Goal: Task Accomplishment & Management: Use online tool/utility

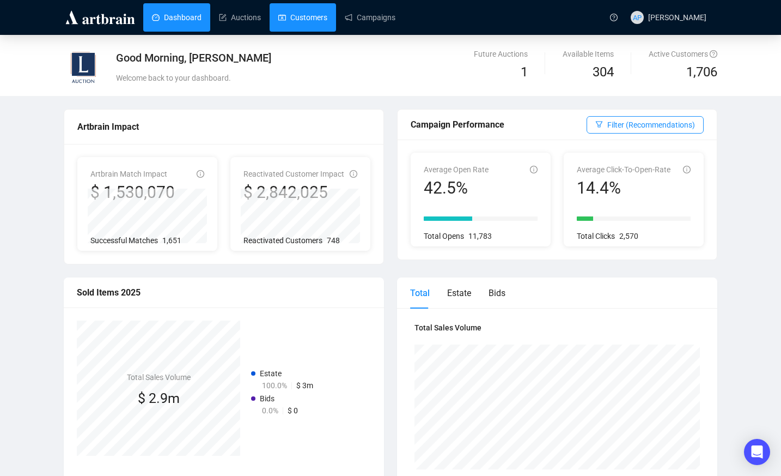
click at [294, 11] on link "Customers" at bounding box center [302, 17] width 49 height 28
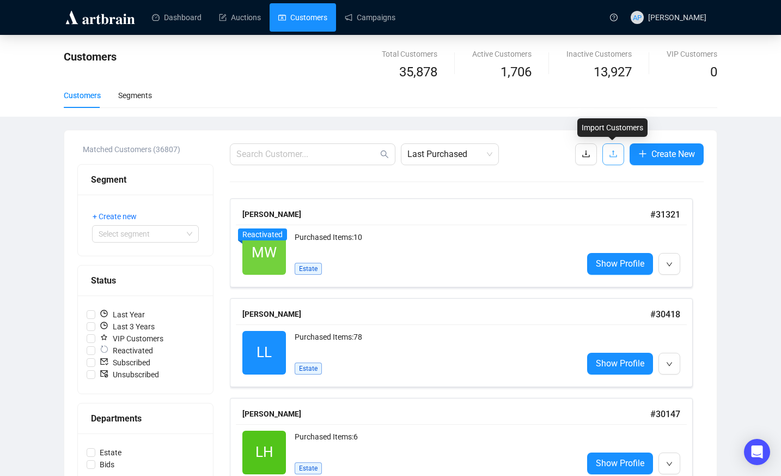
click at [618, 154] on button "button" at bounding box center [613, 154] width 22 height 22
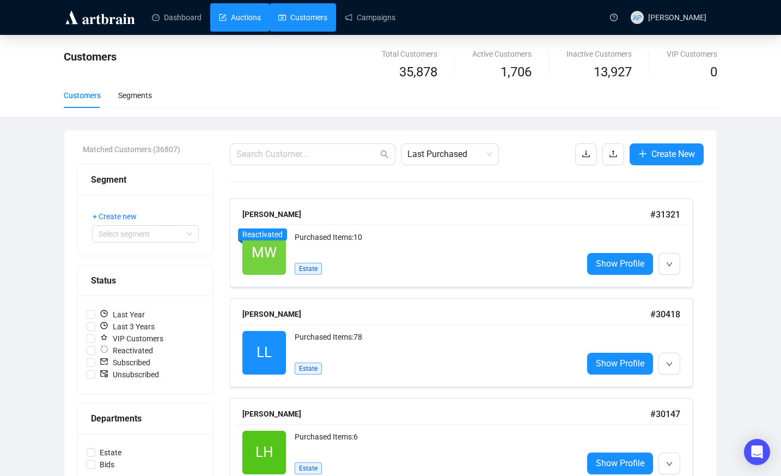
click at [240, 10] on link "Auctions" at bounding box center [240, 17] width 42 height 28
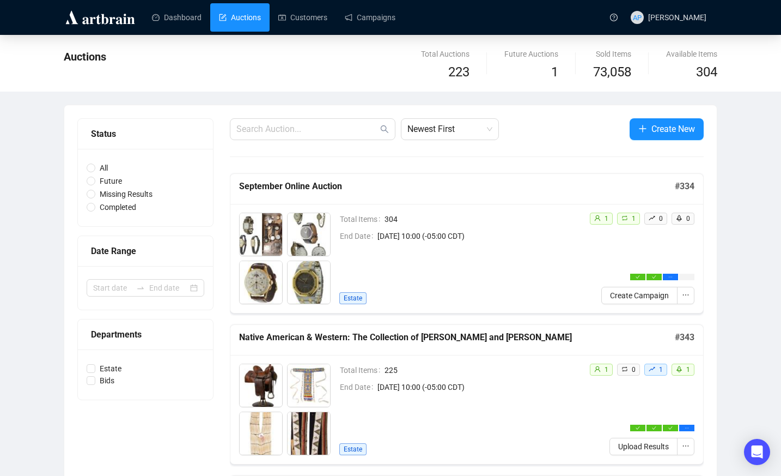
click at [287, 185] on h5 "September Online Auction" at bounding box center [457, 186] width 436 height 13
click at [689, 299] on span "button" at bounding box center [686, 295] width 8 height 12
click at [412, 343] on h5 "Native American & Western: The Collection of [PERSON_NAME] and [PERSON_NAME]" at bounding box center [457, 337] width 436 height 13
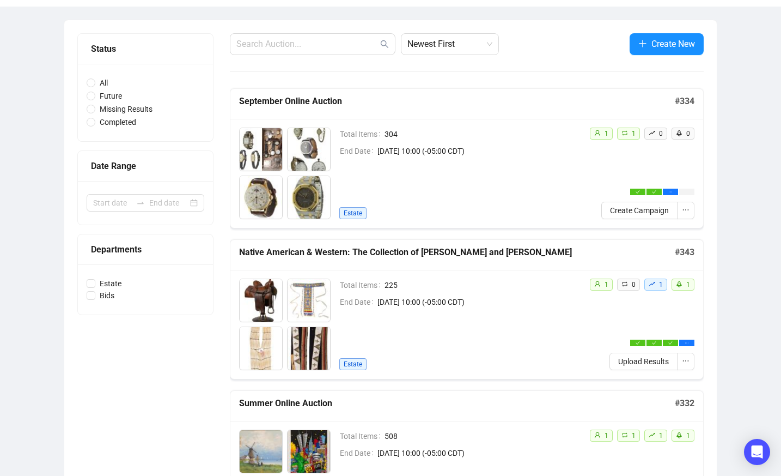
scroll to position [106, 0]
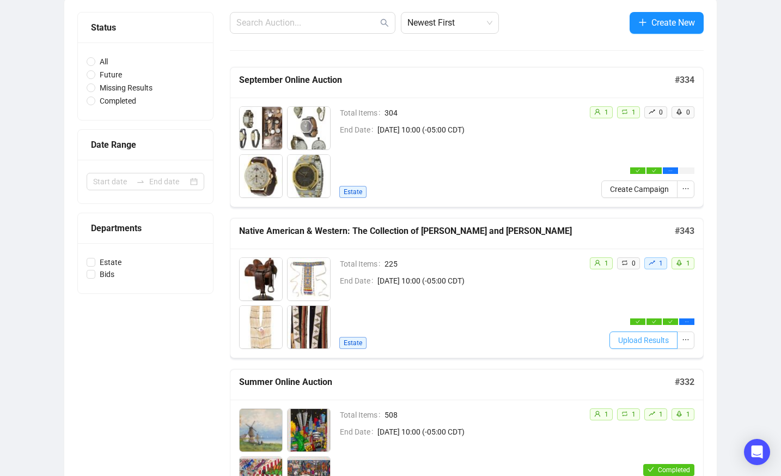
click at [640, 344] on span "Upload Results" at bounding box center [643, 340] width 51 height 12
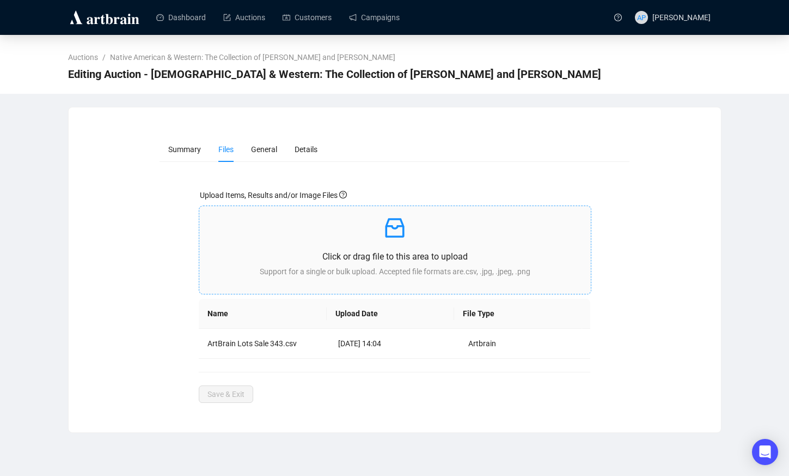
click at [425, 241] on div "Click or drag file to this area to upload Support for a single or bulk upload. …" at bounding box center [395, 250] width 374 height 70
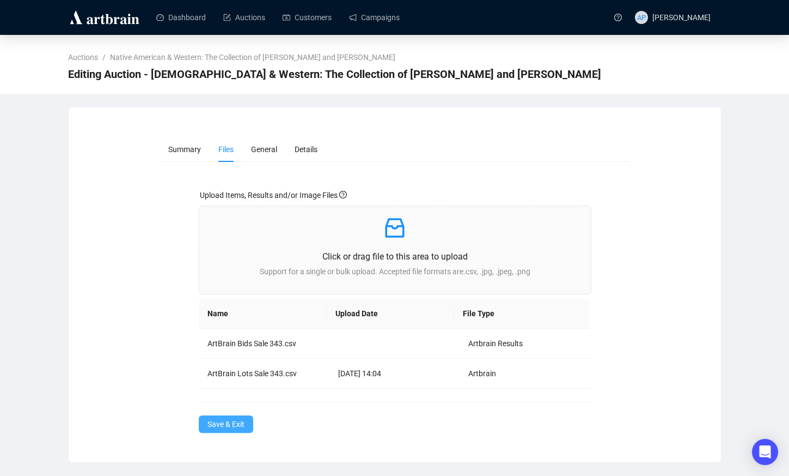
click at [215, 423] on span "Save & Exit" at bounding box center [226, 424] width 37 height 12
